Goal: Information Seeking & Learning: Learn about a topic

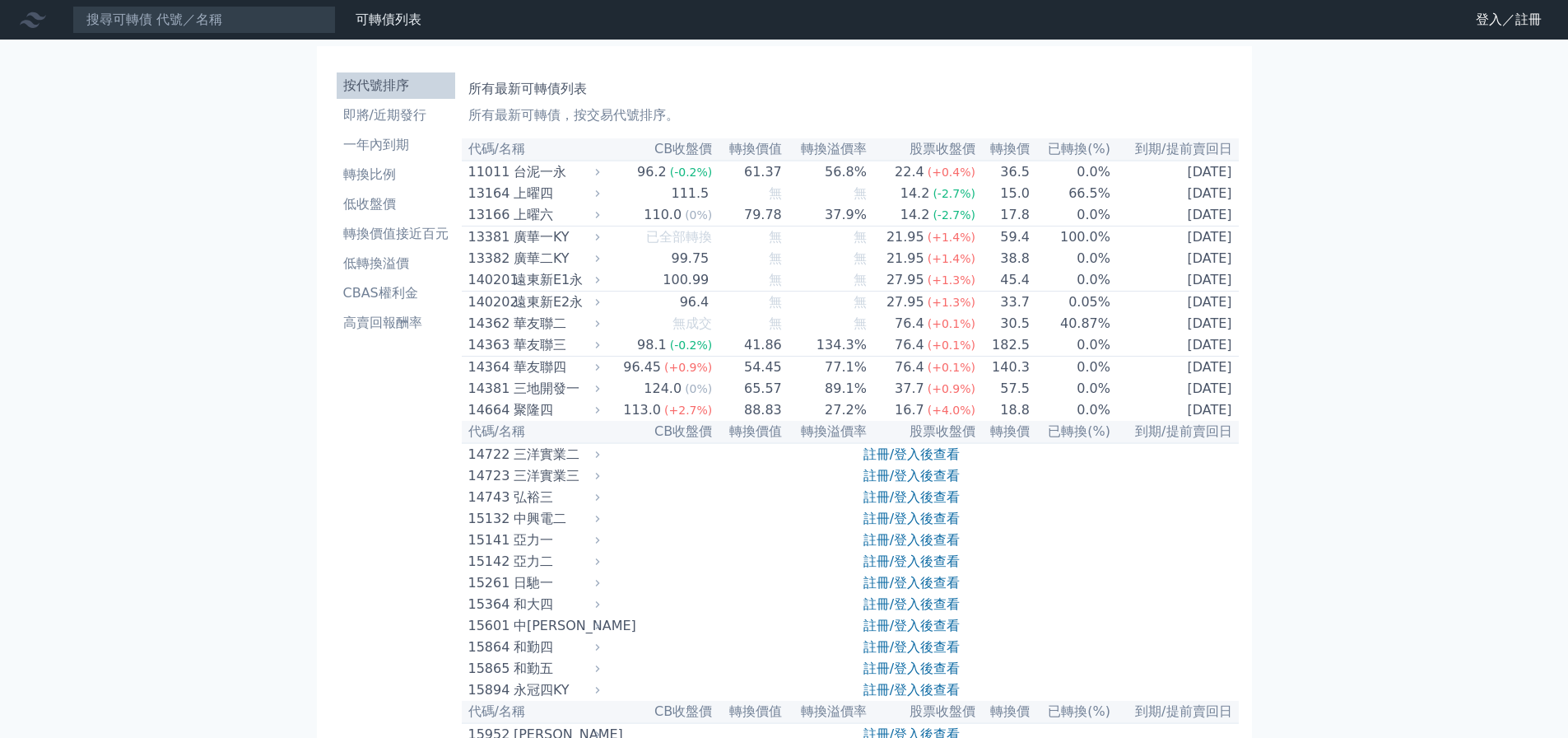
click at [604, 460] on icon at bounding box center [597, 455] width 11 height 11
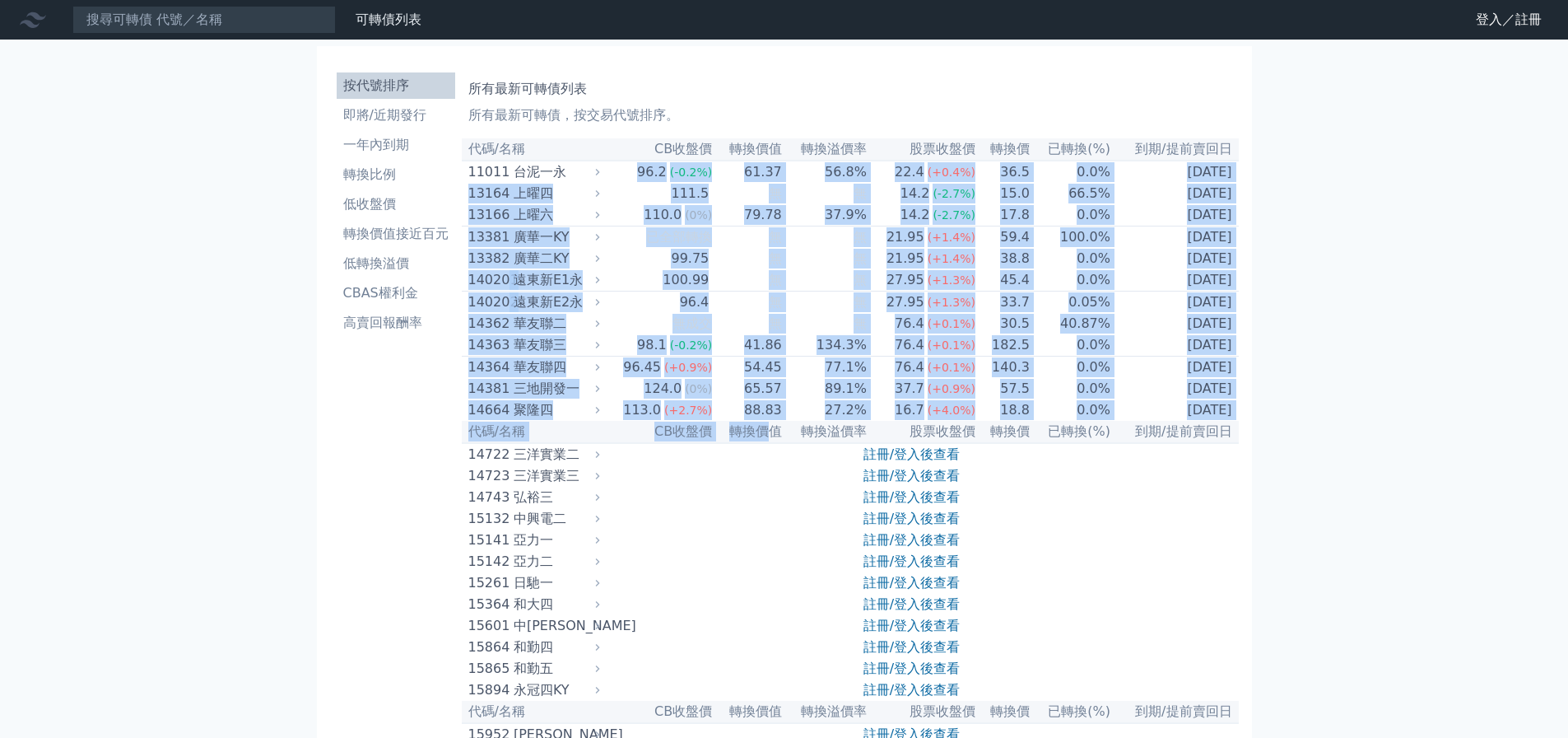
drag, startPoint x: 621, startPoint y: 171, endPoint x: 765, endPoint y: 460, distance: 322.9
click at [765, 443] on th "轉換價值" at bounding box center [748, 432] width 70 height 22
click at [765, 421] on td "88.83" at bounding box center [748, 410] width 70 height 21
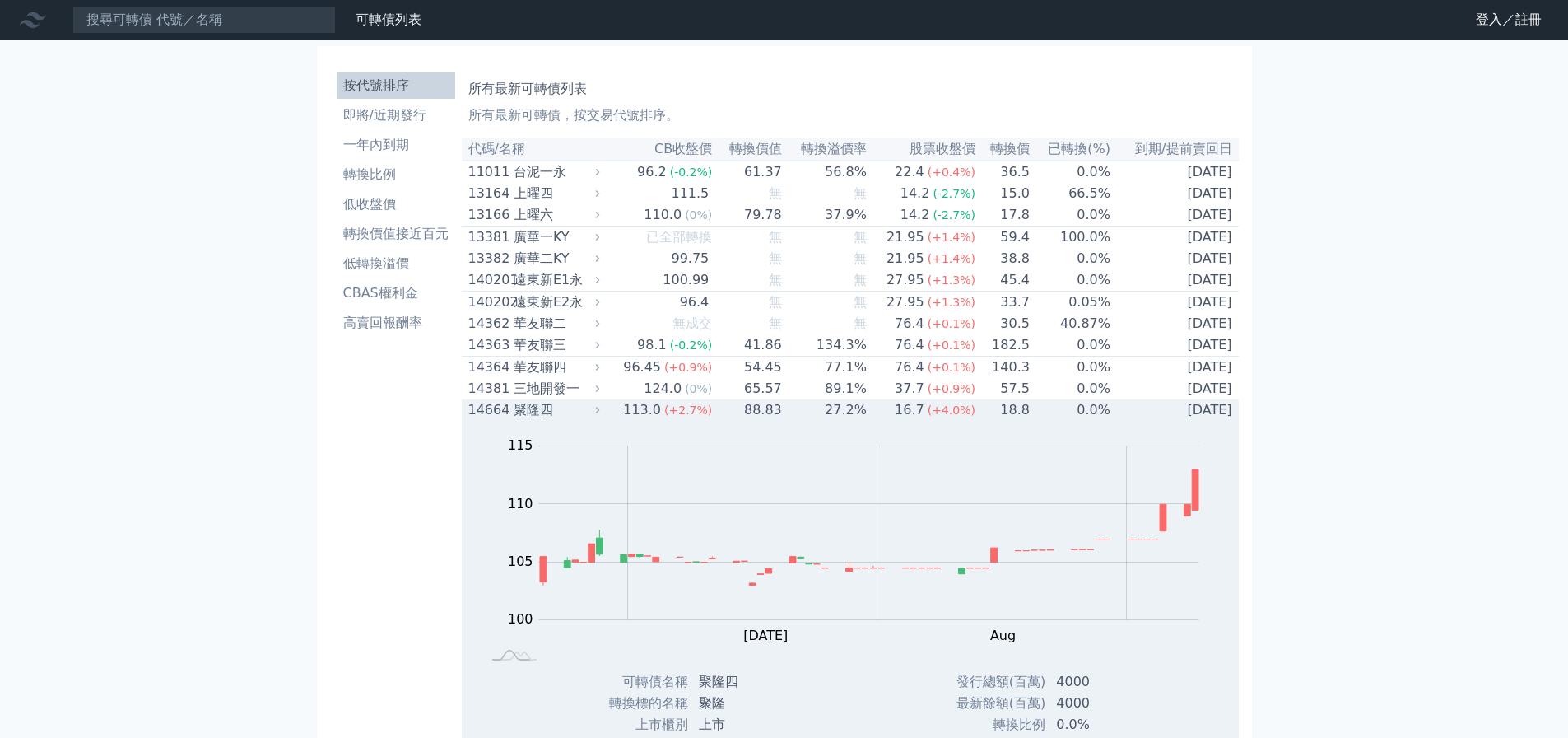
click at [777, 421] on td "88.83" at bounding box center [748, 410] width 70 height 21
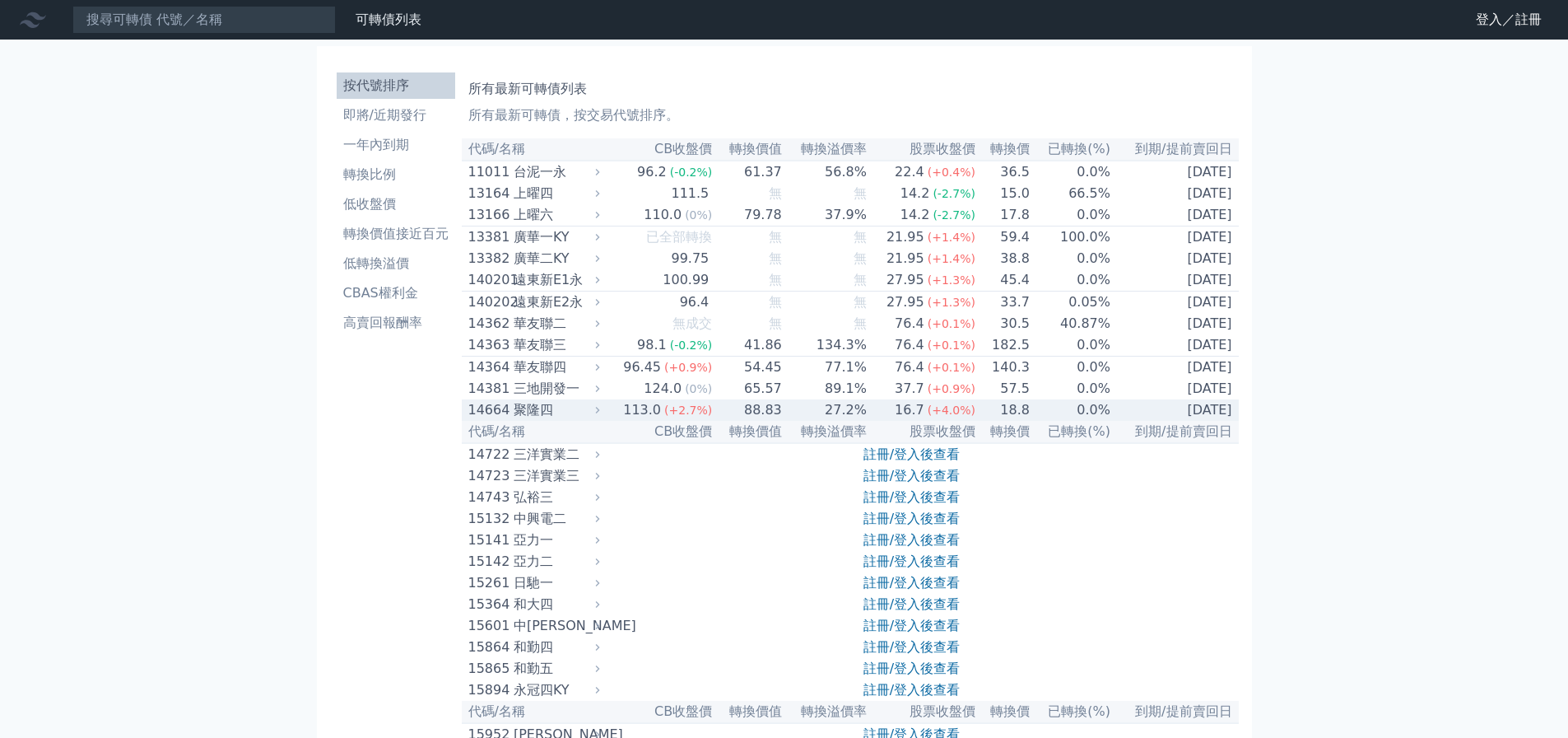
click at [777, 421] on td "88.83" at bounding box center [748, 410] width 70 height 21
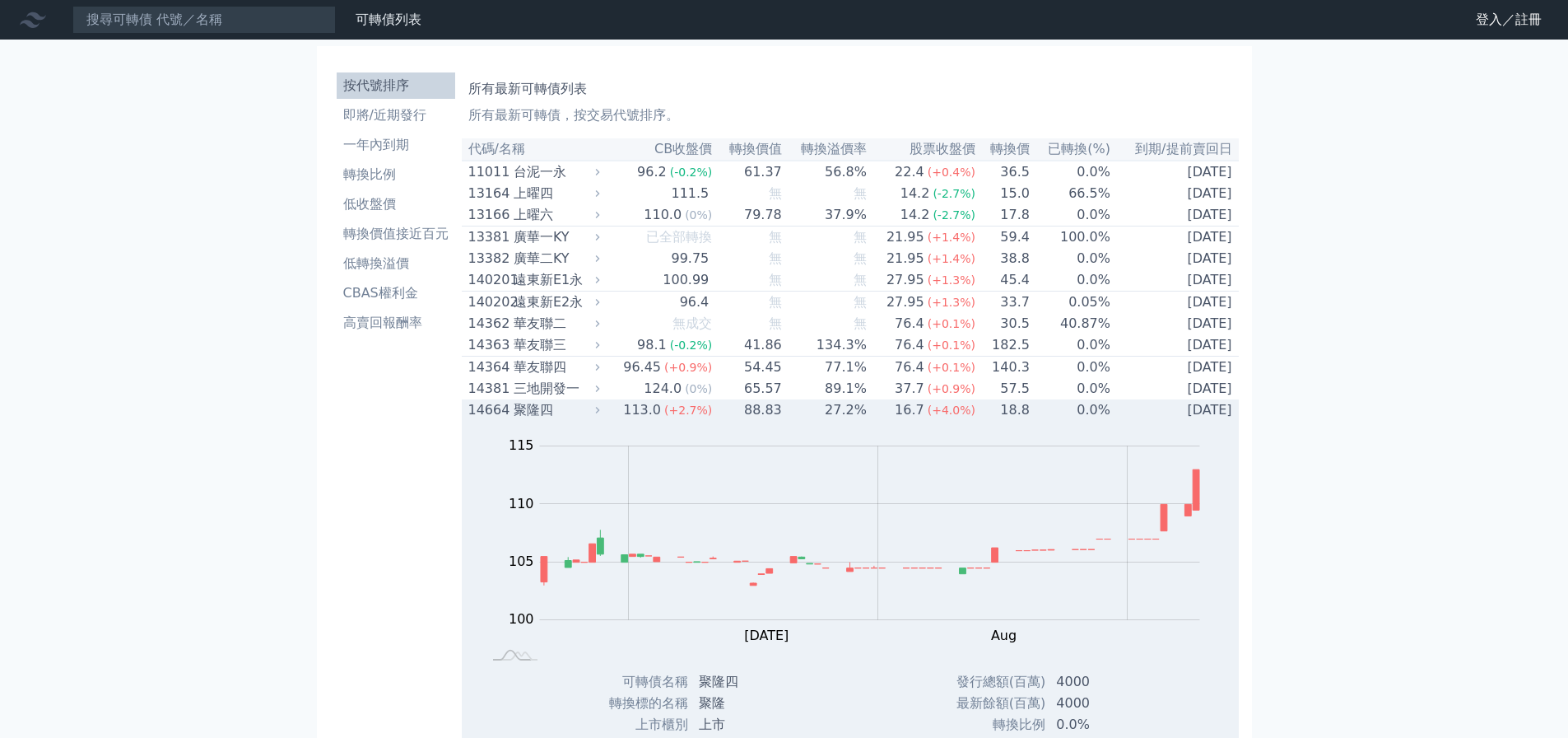
click at [777, 421] on td "88.83" at bounding box center [748, 410] width 70 height 21
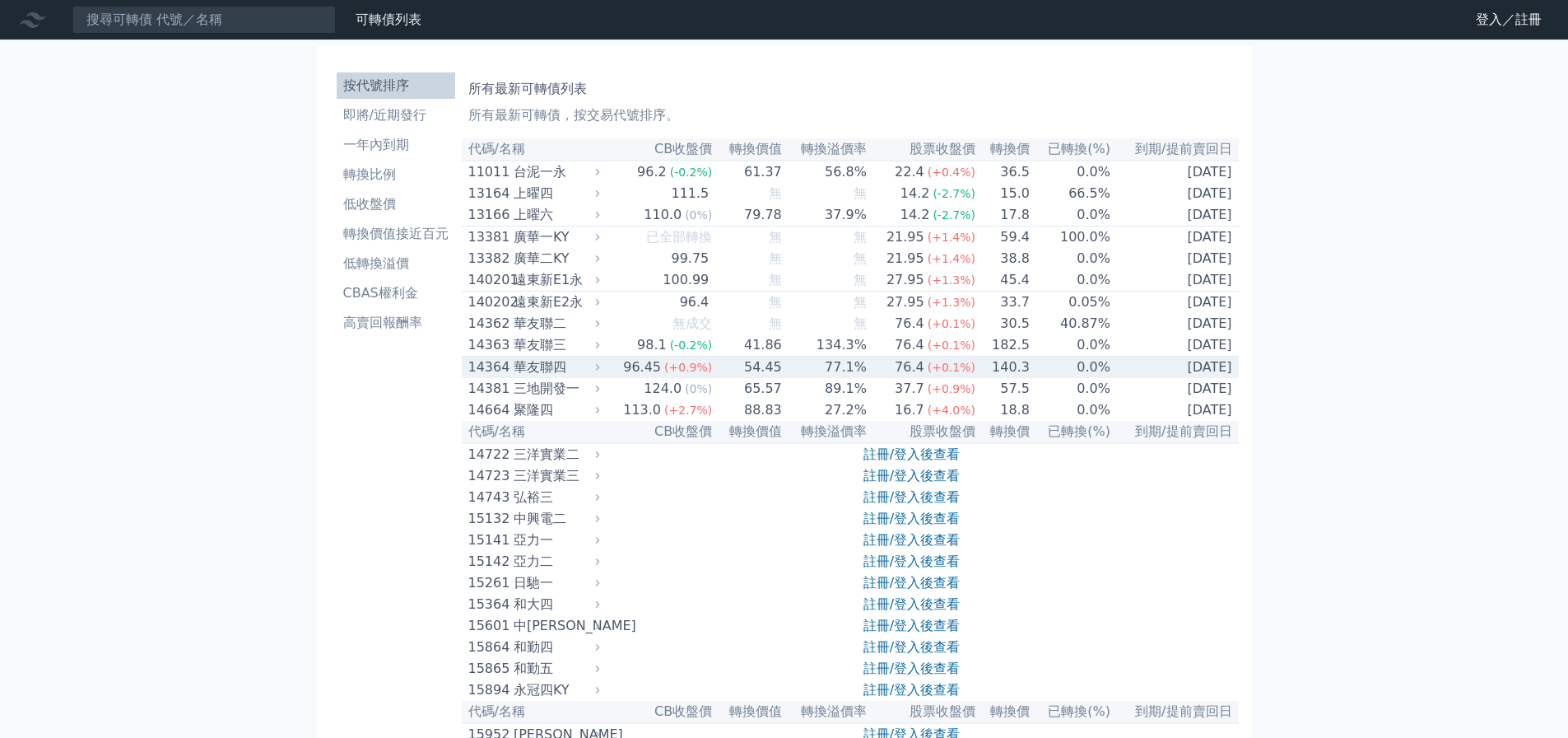
click at [791, 379] on td "77.1%" at bounding box center [825, 368] width 85 height 22
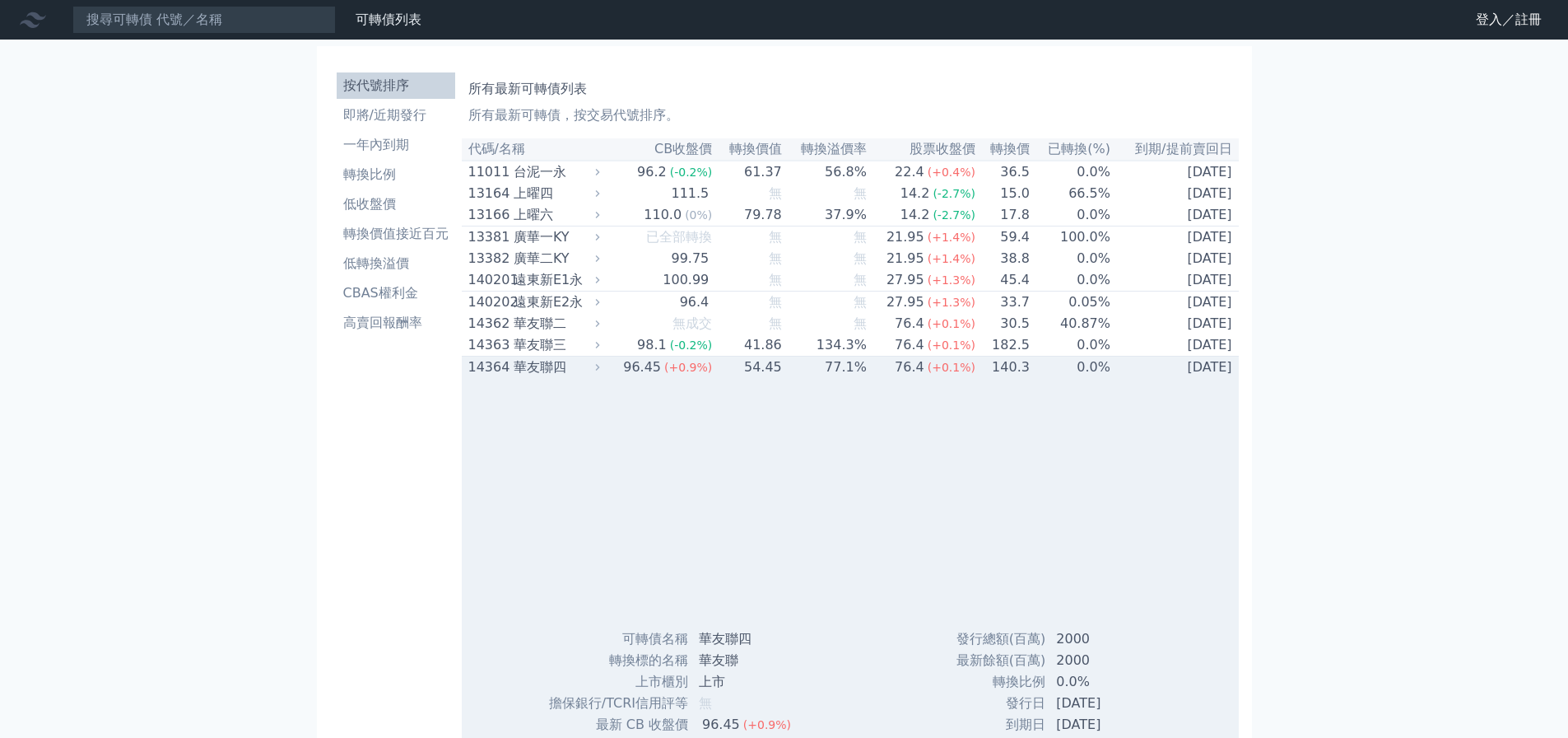
click at [791, 379] on td "77.1%" at bounding box center [825, 368] width 85 height 22
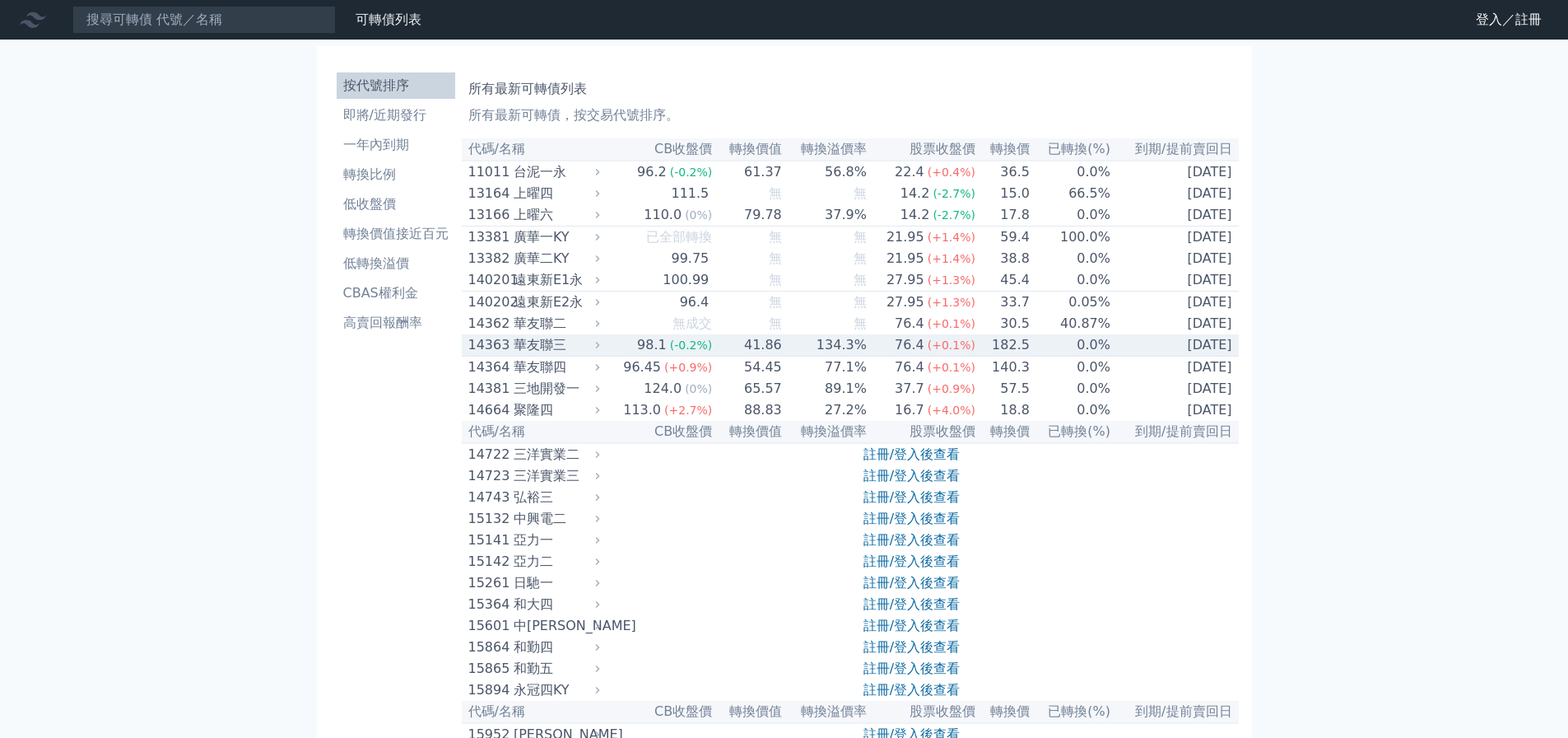
click at [796, 355] on td "134.3%" at bounding box center [825, 346] width 85 height 22
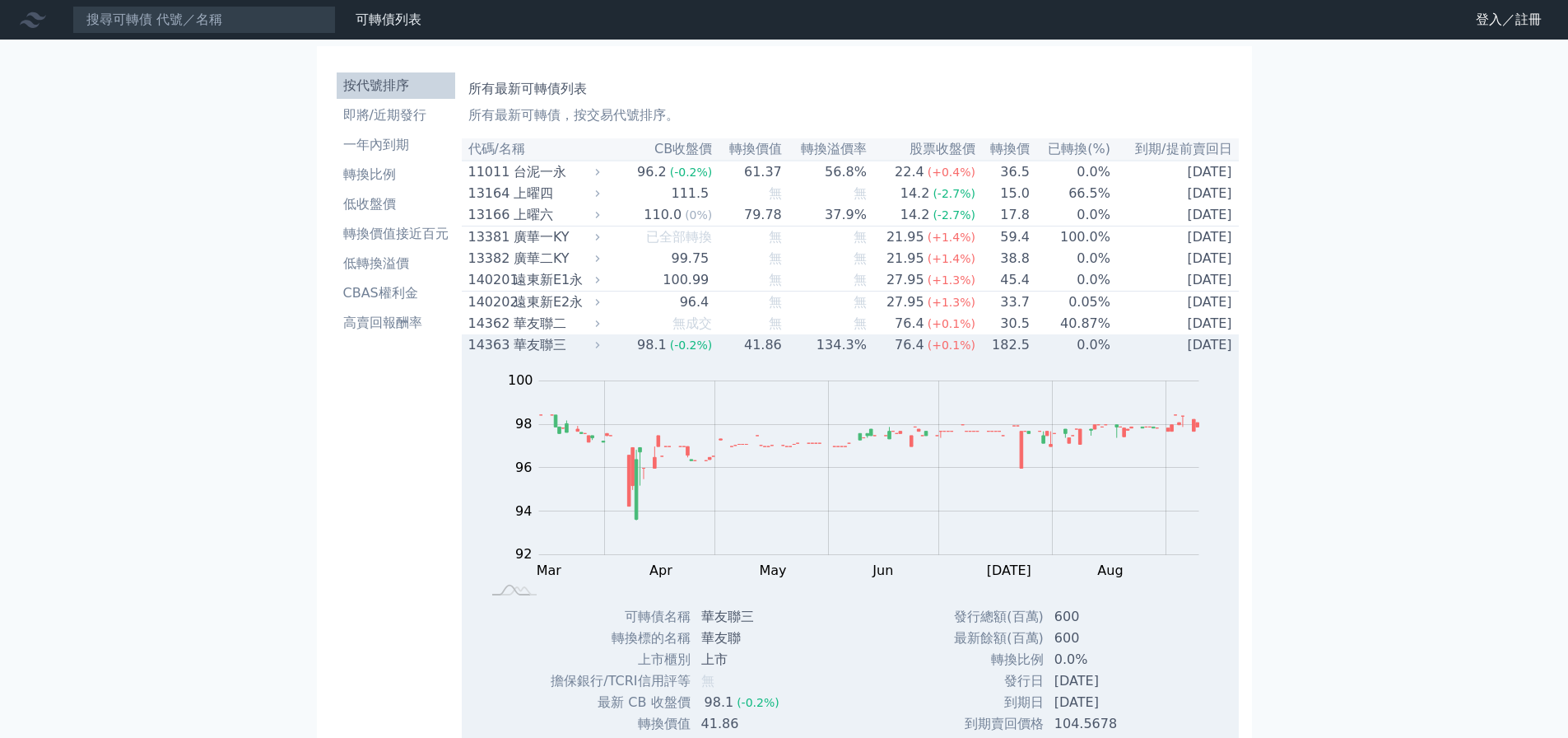
click at [796, 355] on td "134.3%" at bounding box center [825, 345] width 85 height 21
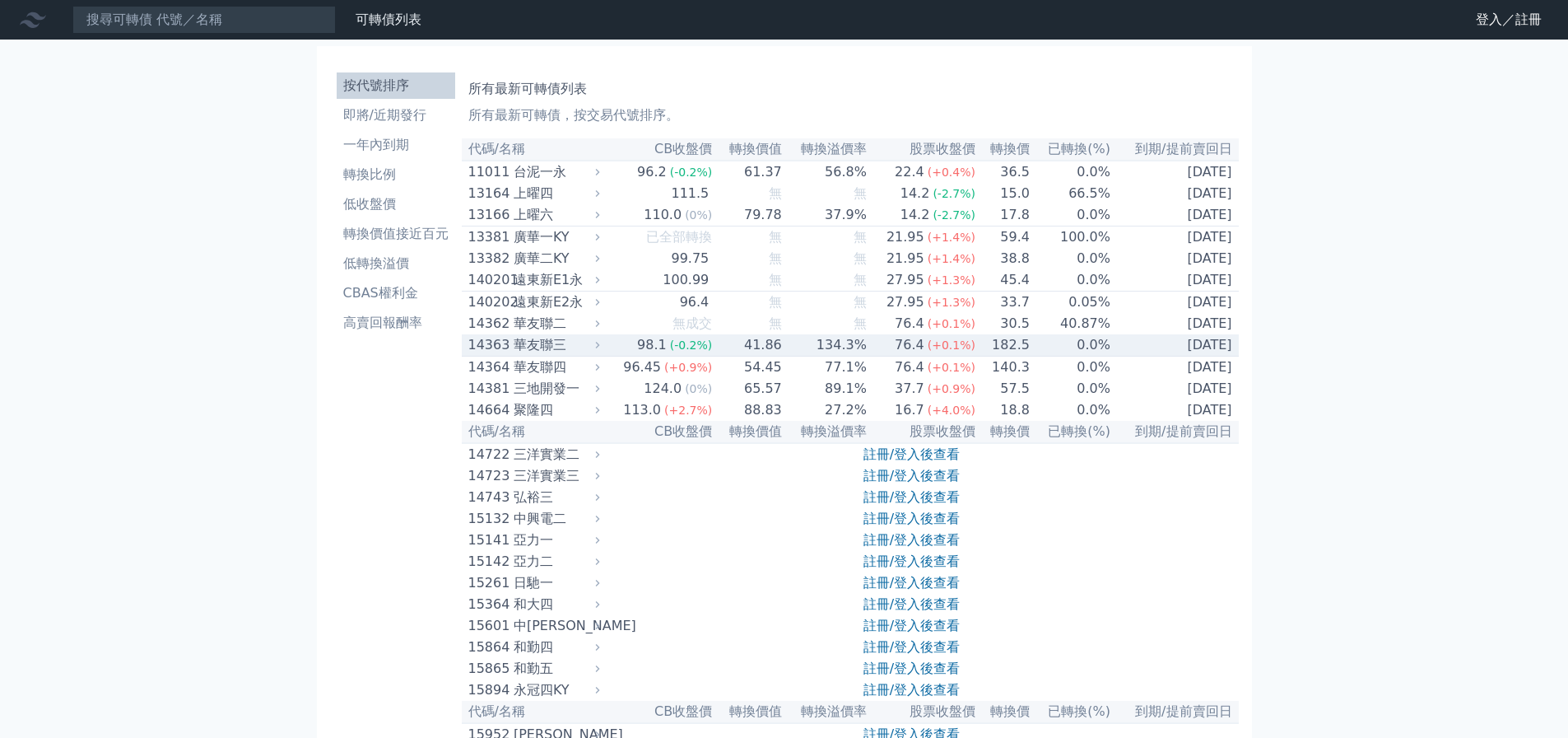
click at [796, 355] on td "134.3%" at bounding box center [825, 346] width 85 height 22
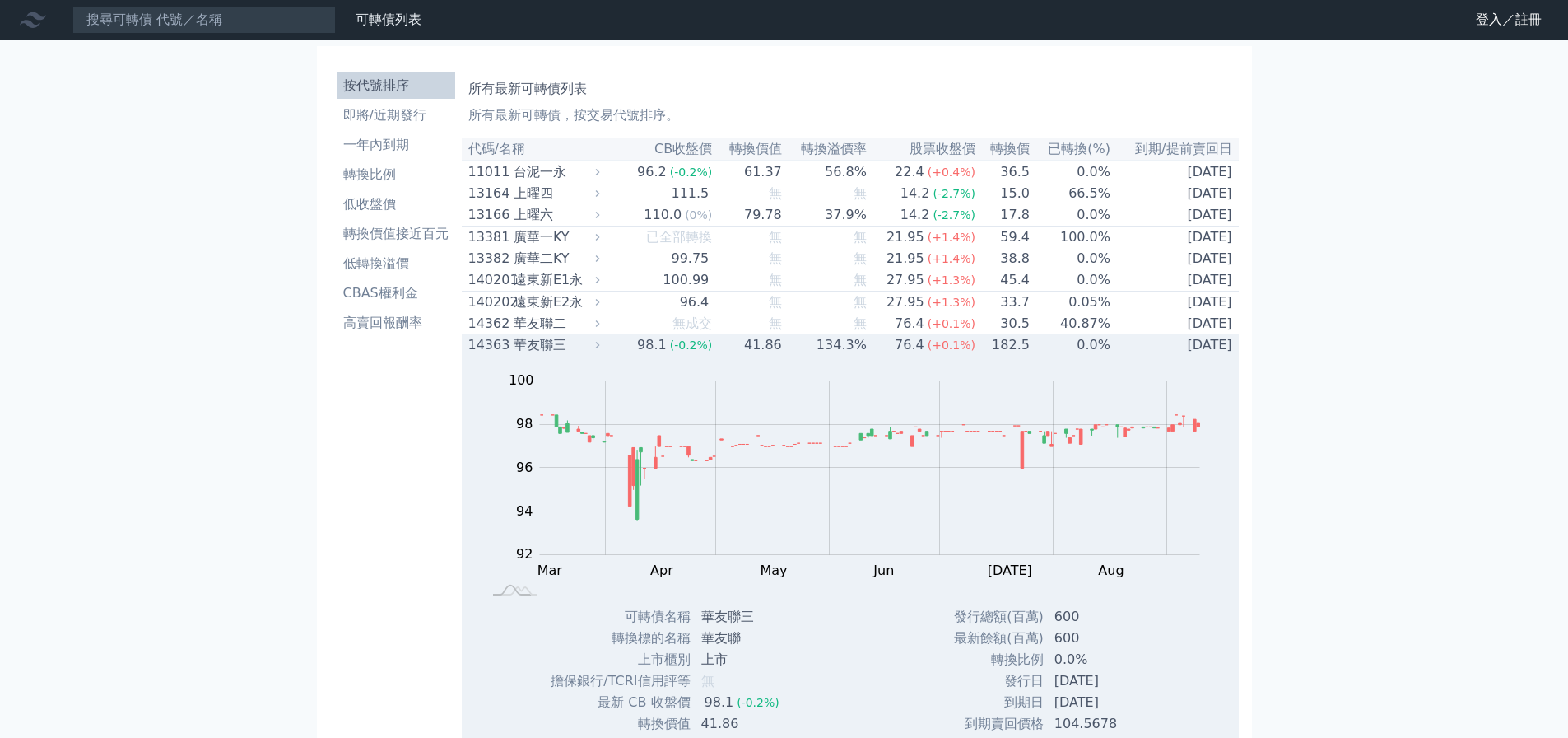
click at [604, 351] on icon at bounding box center [597, 345] width 11 height 11
